Goal: Transaction & Acquisition: Book appointment/travel/reservation

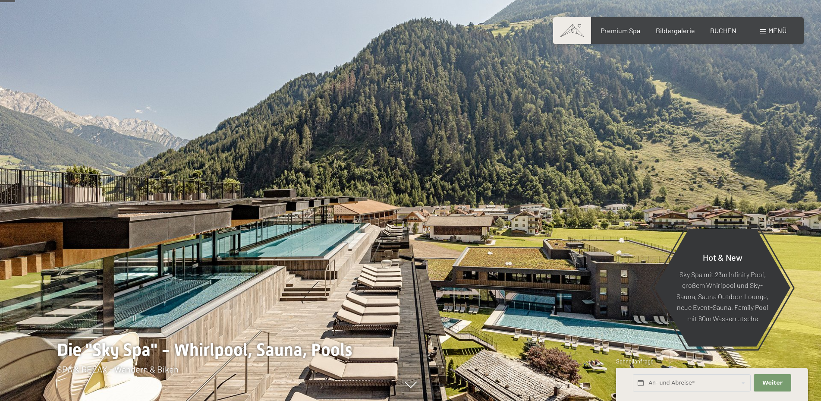
scroll to position [88, 0]
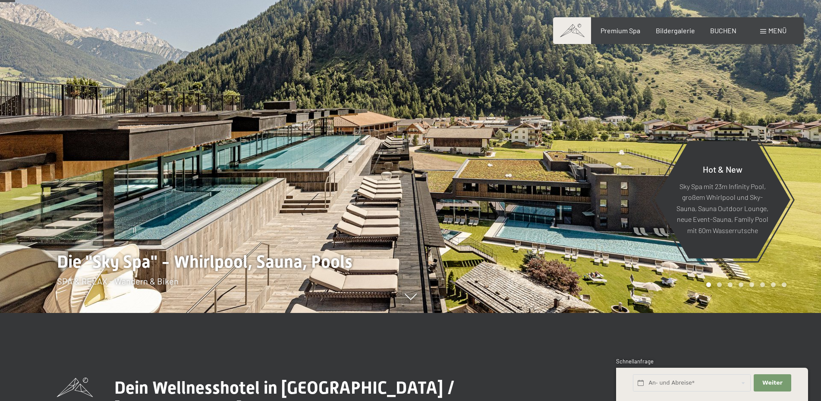
click at [590, 249] on div at bounding box center [616, 112] width 411 height 401
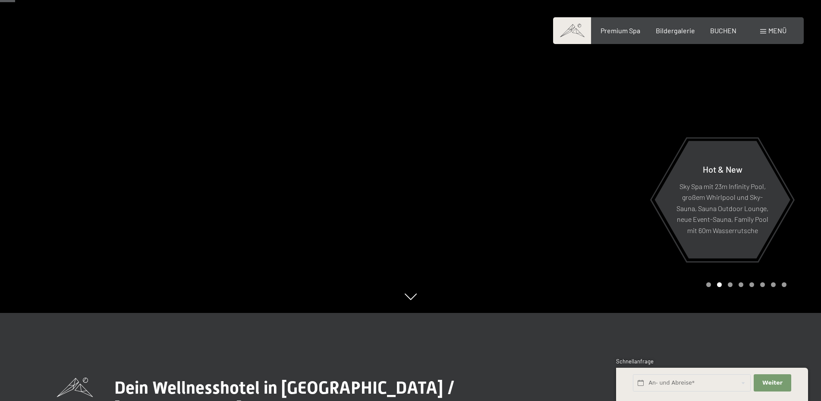
click at [590, 249] on div at bounding box center [616, 112] width 411 height 401
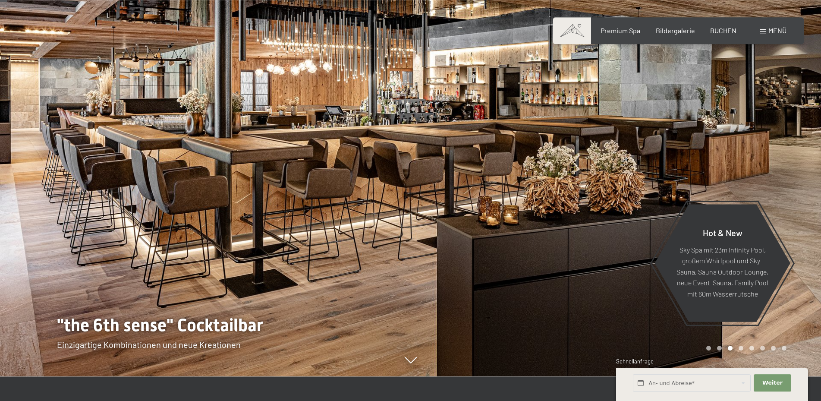
scroll to position [0, 0]
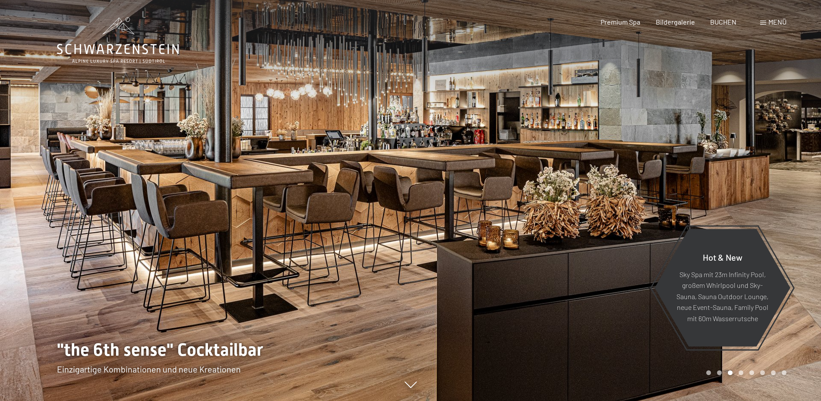
click at [400, 151] on div at bounding box center [205, 200] width 411 height 401
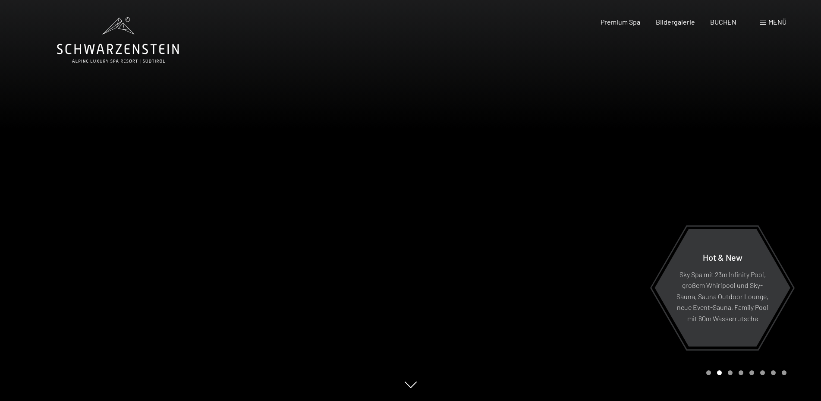
click at [533, 296] on div at bounding box center [616, 200] width 411 height 401
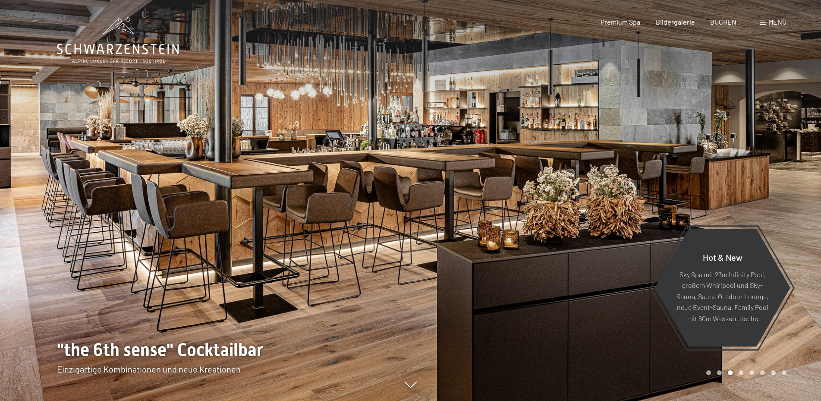
click at [532, 292] on div at bounding box center [616, 200] width 411 height 401
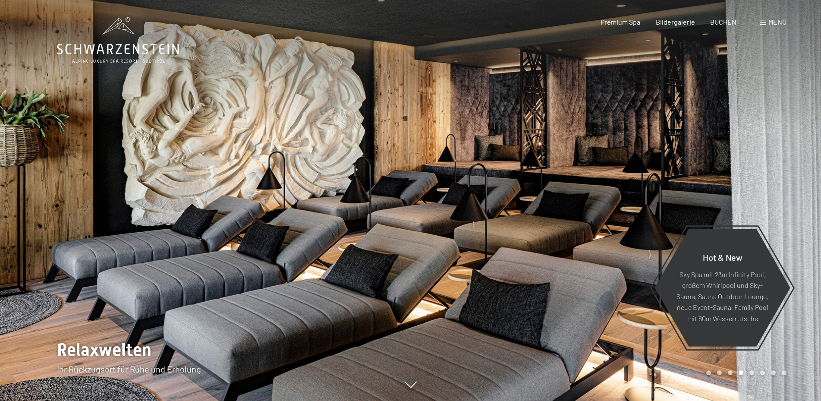
click at [533, 286] on div at bounding box center [616, 200] width 411 height 401
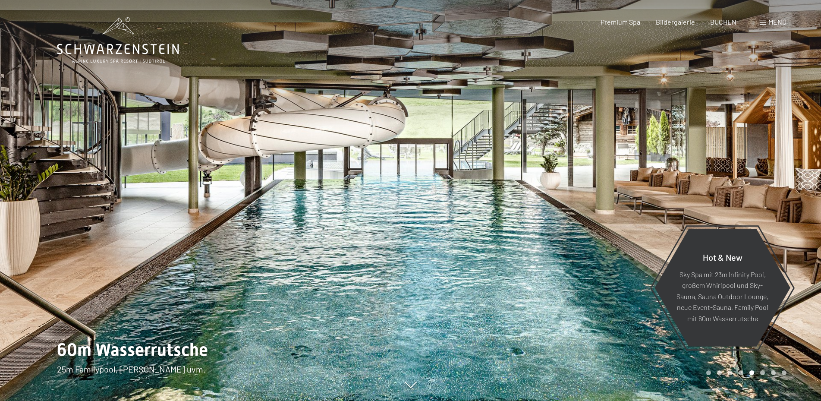
click at [538, 286] on div at bounding box center [616, 200] width 411 height 401
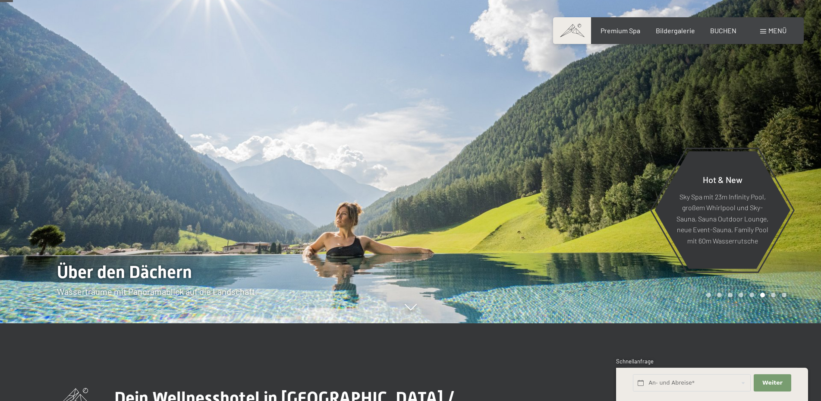
scroll to position [88, 0]
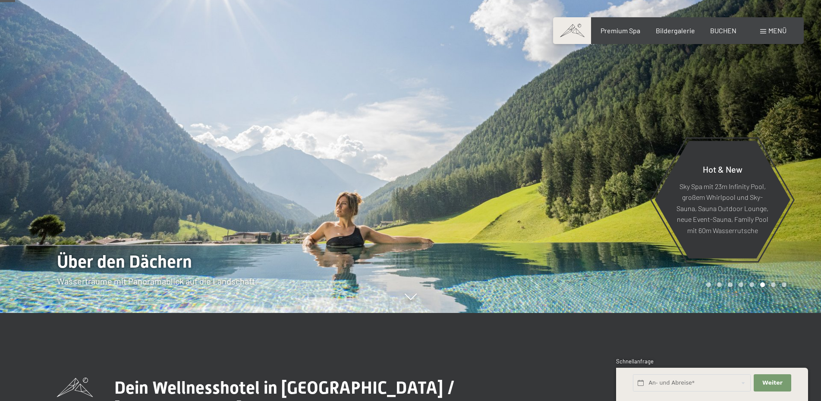
click at [375, 195] on div at bounding box center [205, 112] width 411 height 401
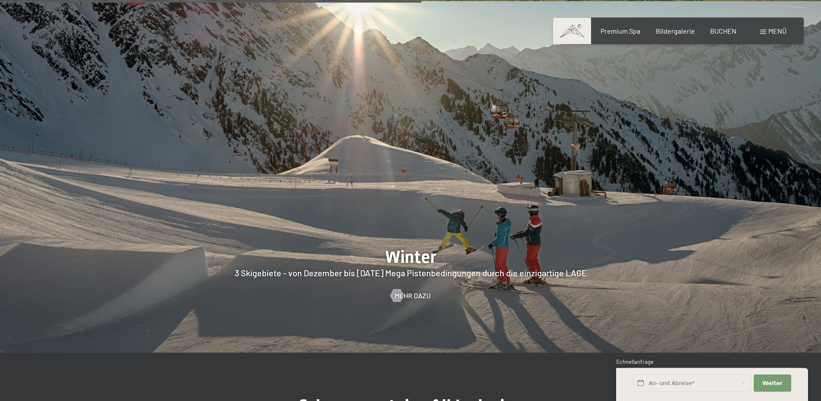
scroll to position [2289, 0]
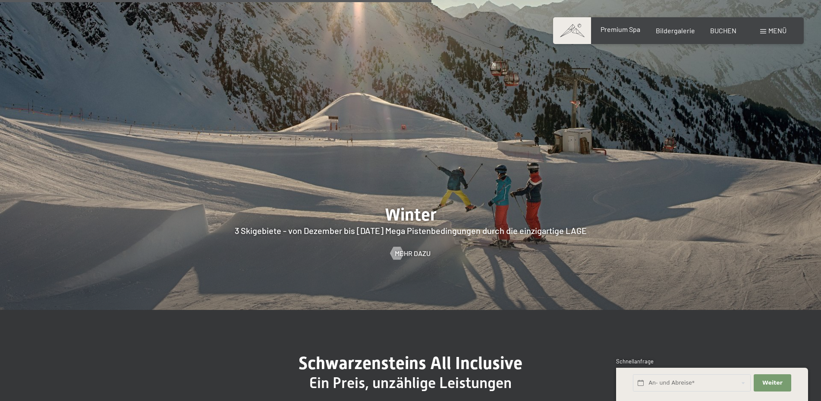
click at [630, 32] on span "Premium Spa" at bounding box center [621, 29] width 40 height 8
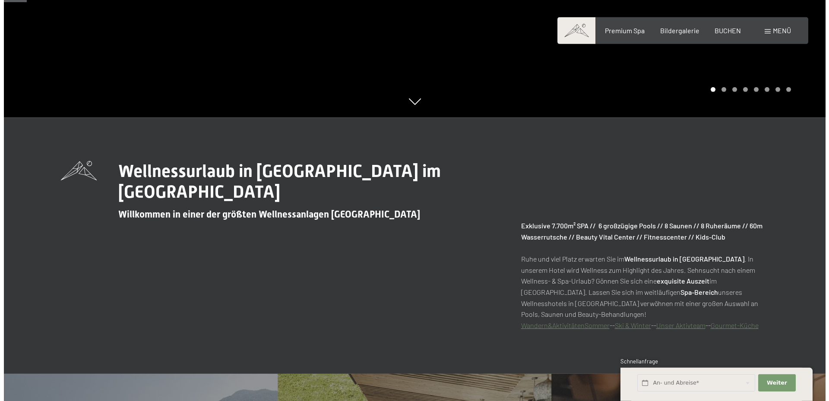
scroll to position [308, 0]
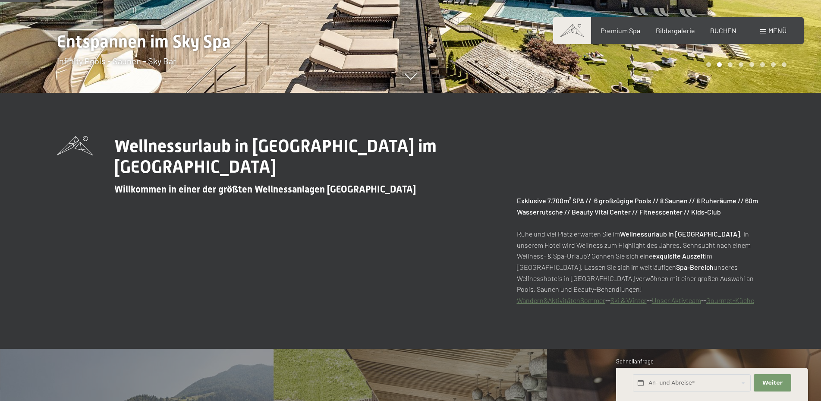
click at [768, 33] on div "Menü" at bounding box center [773, 30] width 26 height 9
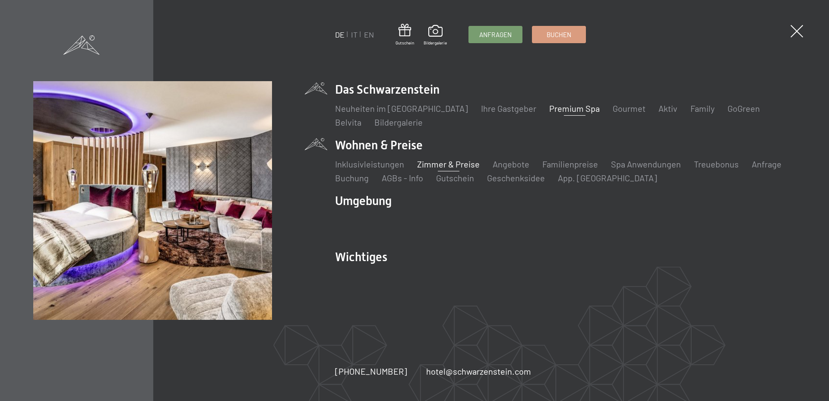
click at [440, 166] on link "Zimmer & Preise" at bounding box center [448, 164] width 63 height 10
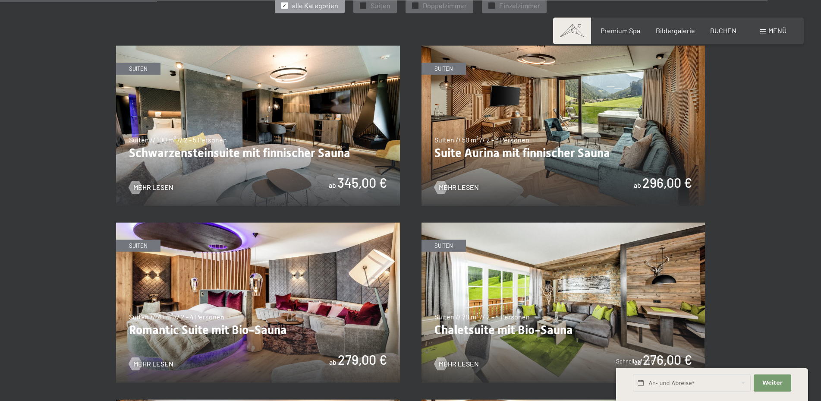
scroll to position [528, 0]
click at [472, 160] on img at bounding box center [564, 126] width 284 height 160
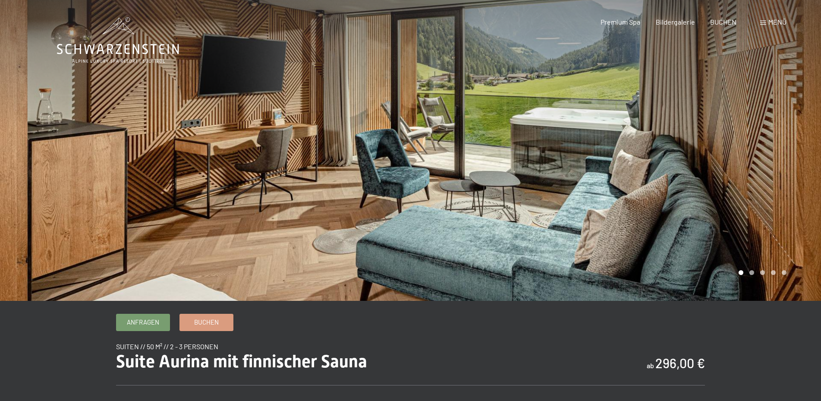
click at [686, 224] on div at bounding box center [616, 150] width 411 height 301
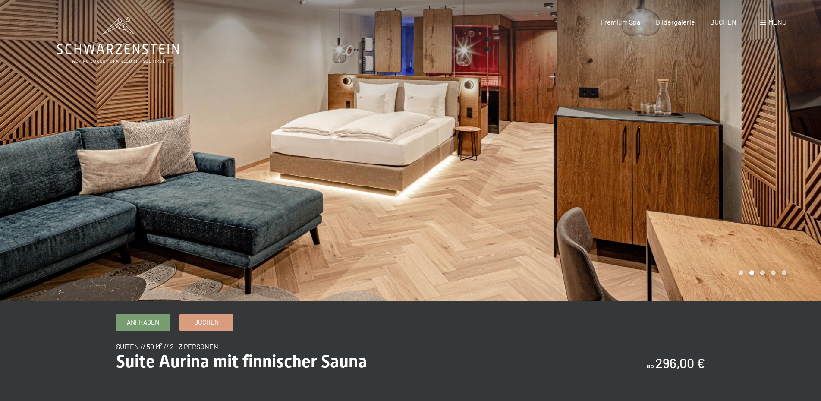
click at [686, 224] on div at bounding box center [616, 150] width 411 height 301
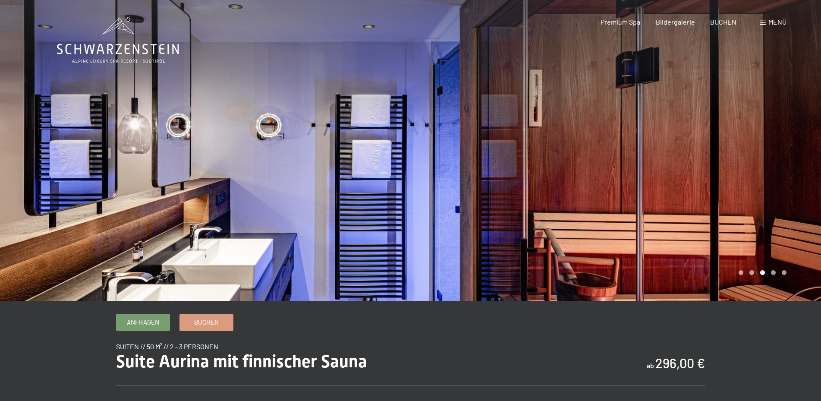
click at [686, 224] on div at bounding box center [616, 150] width 411 height 301
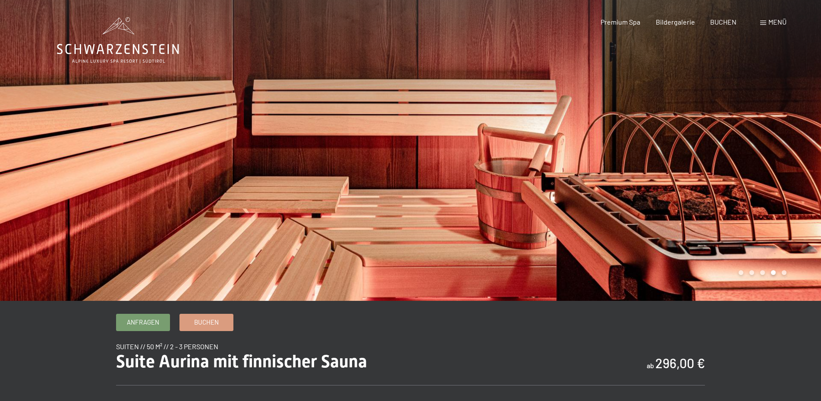
click at [686, 224] on div at bounding box center [616, 150] width 411 height 301
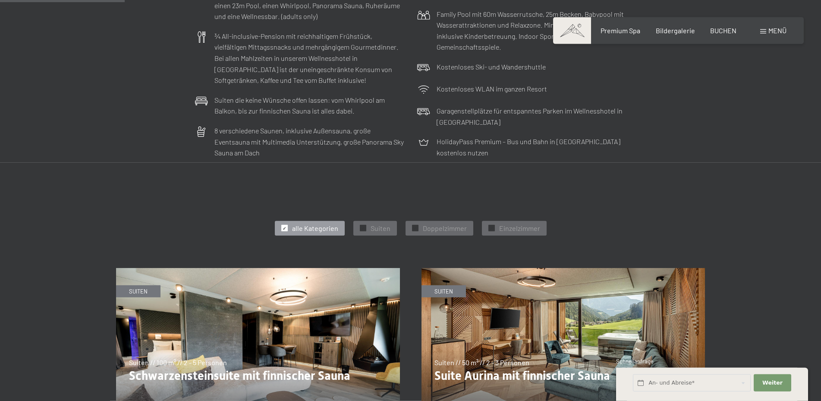
scroll to position [484, 0]
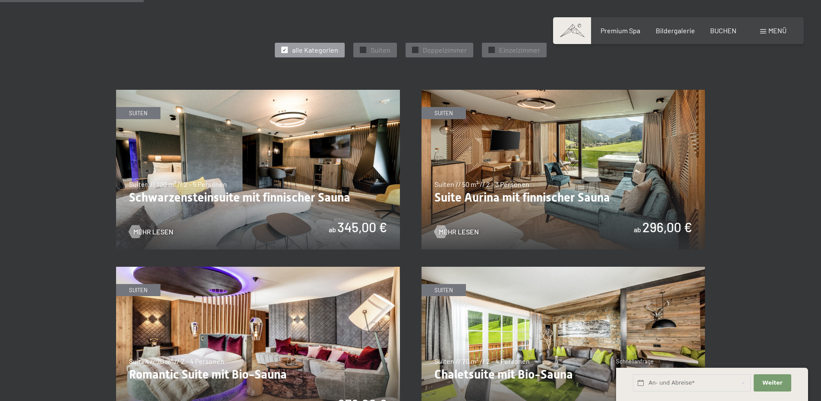
click at [301, 179] on img at bounding box center [258, 170] width 284 height 160
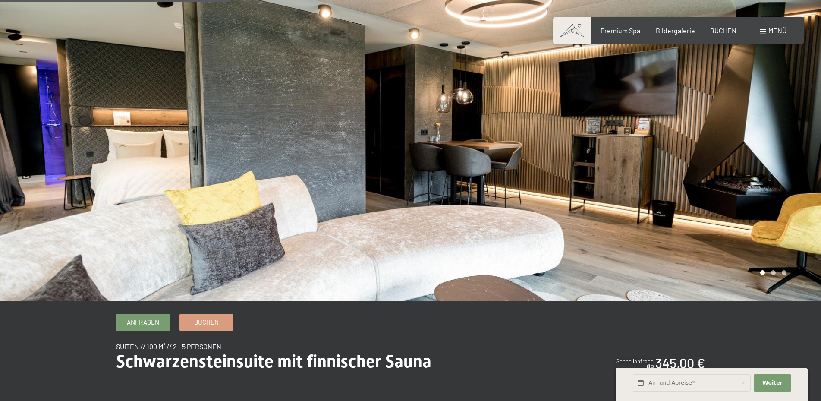
scroll to position [308, 0]
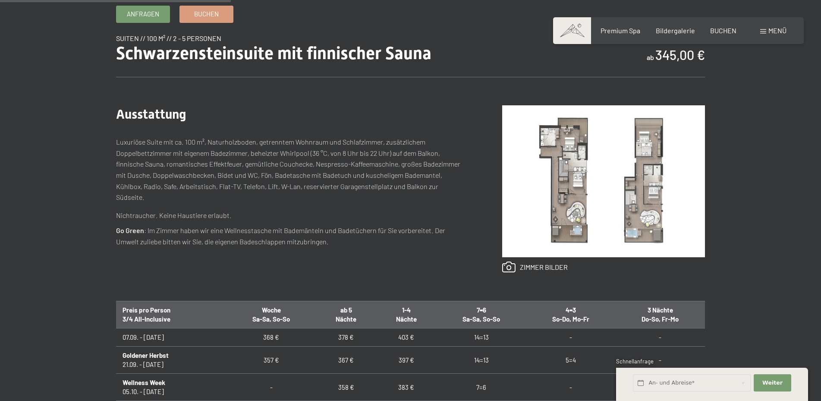
click at [577, 218] on img at bounding box center [603, 181] width 203 height 152
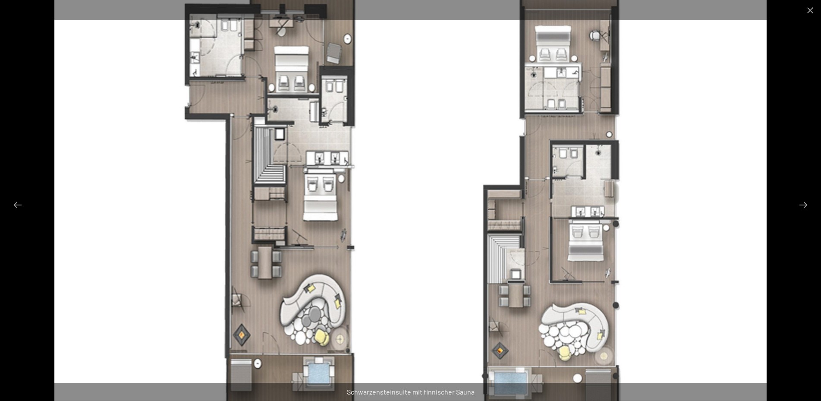
click at [797, 174] on div at bounding box center [410, 200] width 821 height 401
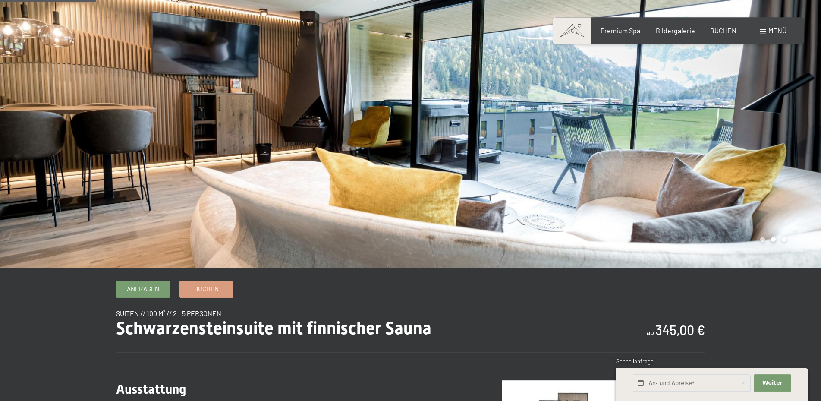
scroll to position [0, 0]
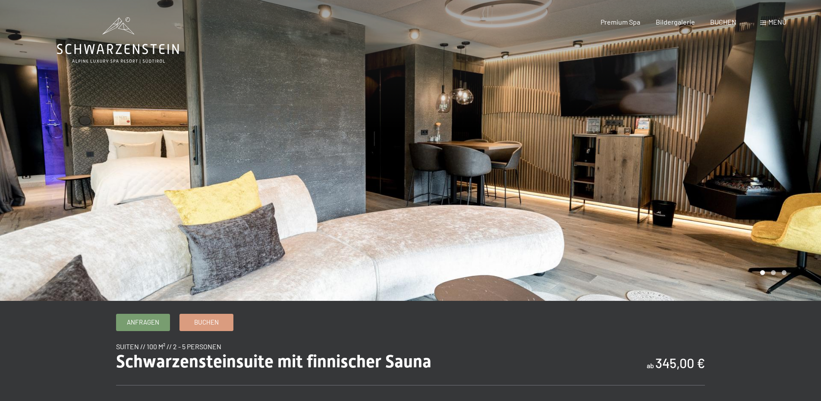
click at [756, 250] on div at bounding box center [616, 150] width 411 height 301
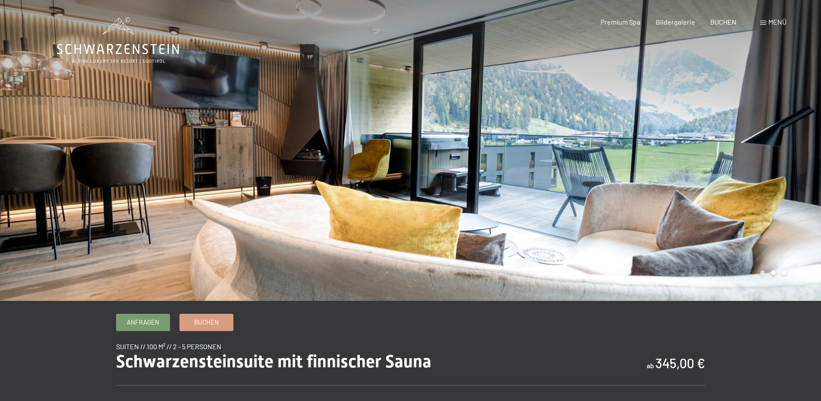
click at [557, 194] on div at bounding box center [616, 150] width 411 height 301
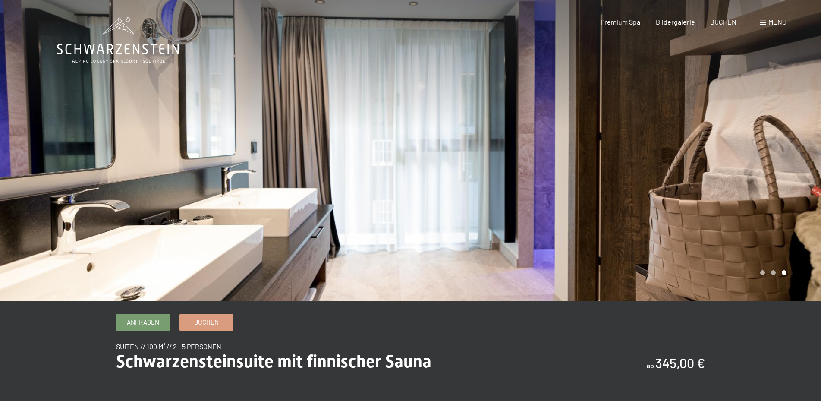
click at [557, 194] on div at bounding box center [616, 150] width 411 height 301
